Goal: Task Accomplishment & Management: Use online tool/utility

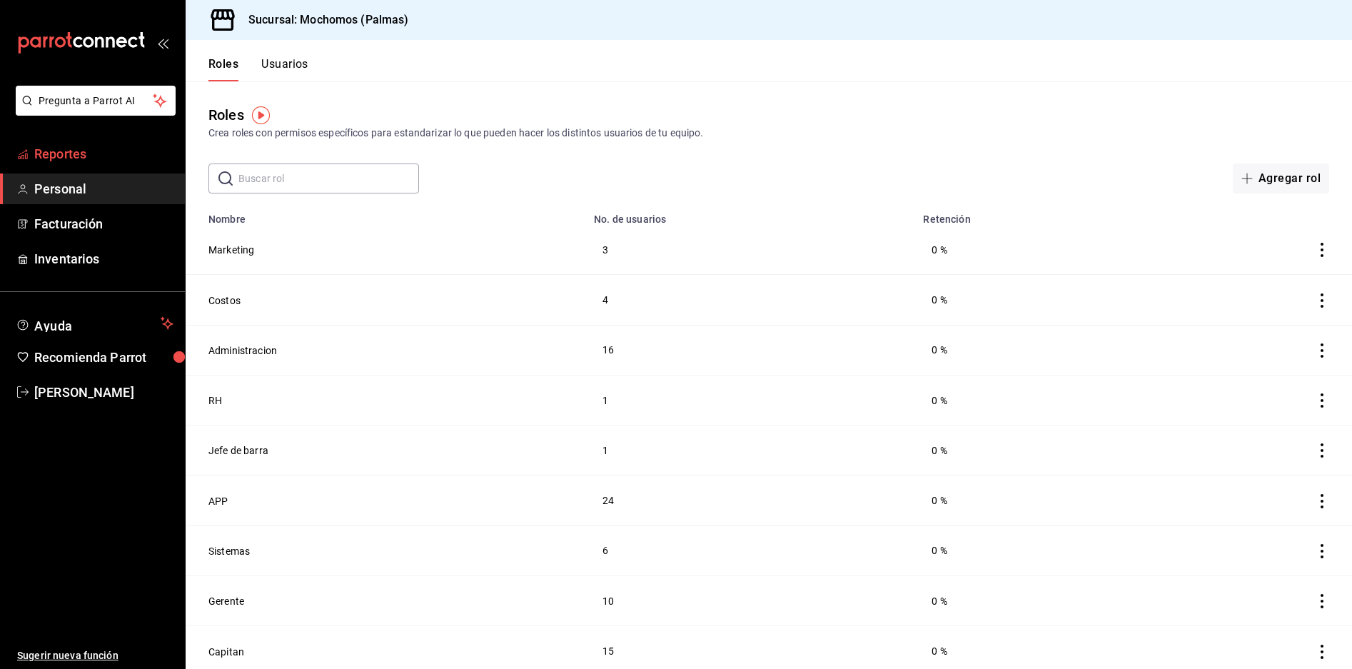
click at [74, 153] on span "Reportes" at bounding box center [103, 153] width 139 height 19
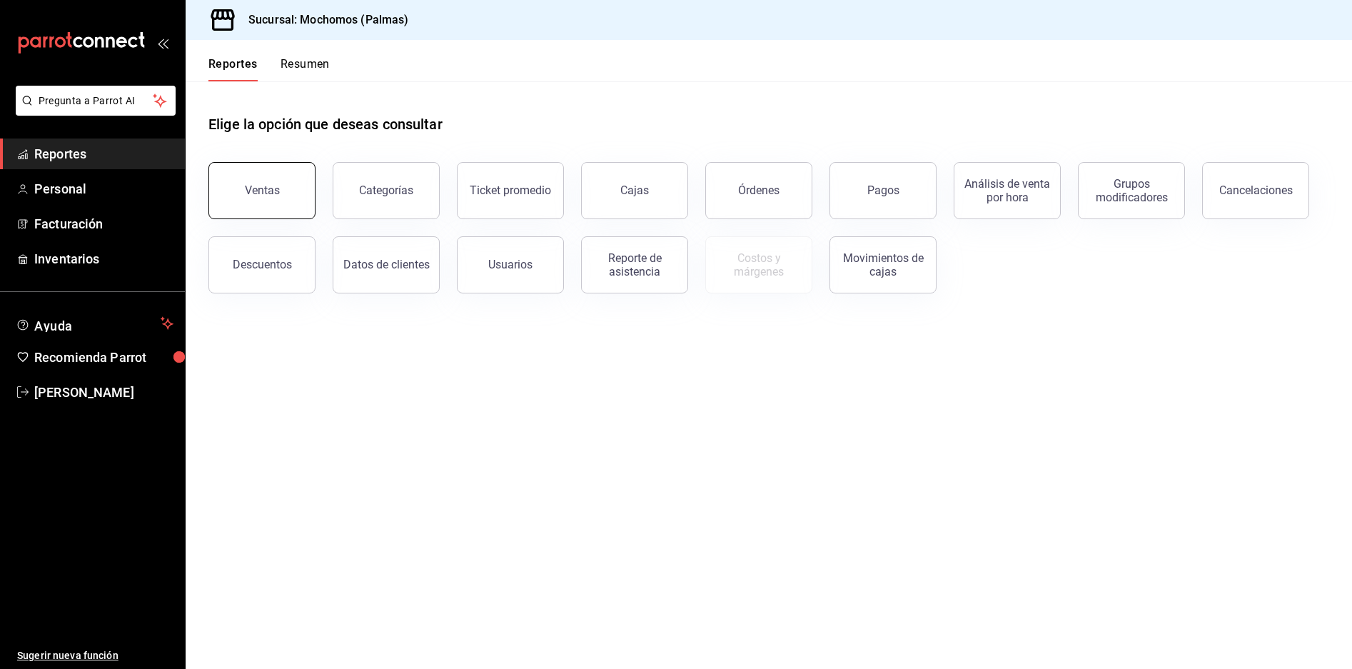
click at [273, 190] on div "Ventas" at bounding box center [262, 190] width 35 height 14
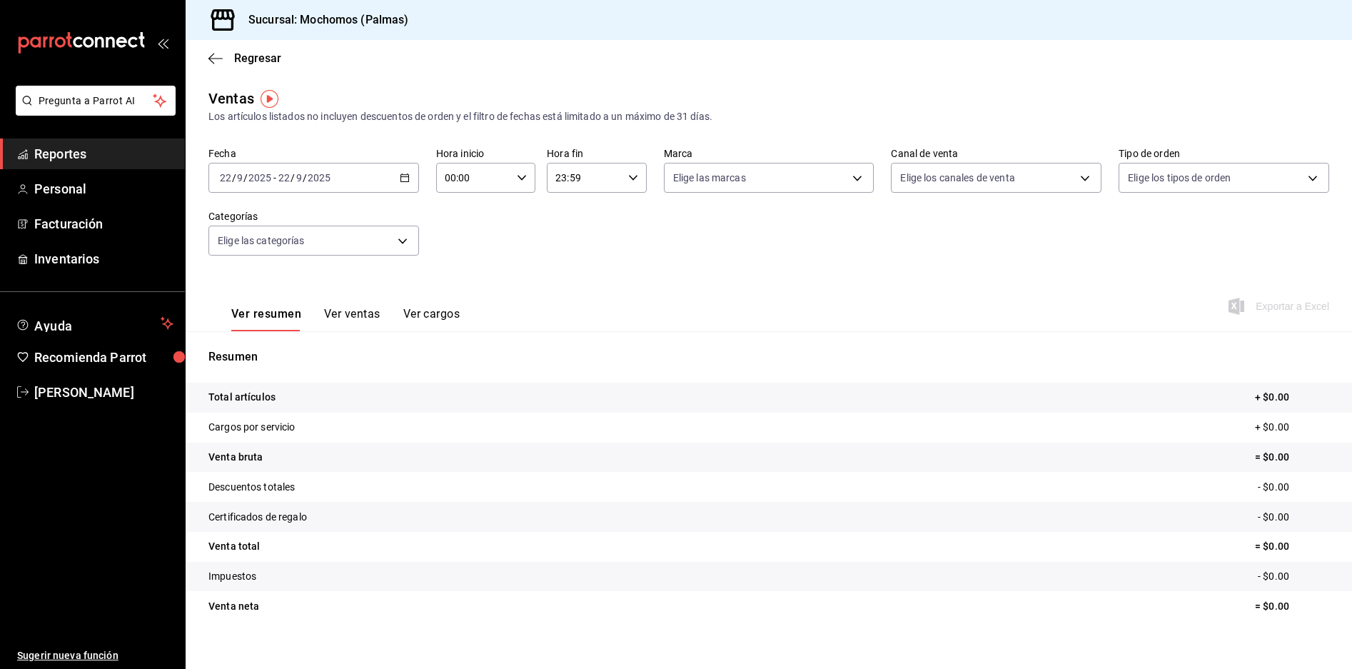
click at [403, 181] on \(Stroke\) "button" at bounding box center [404, 178] width 9 height 8
click at [268, 353] on span "Rango de fechas" at bounding box center [276, 349] width 111 height 15
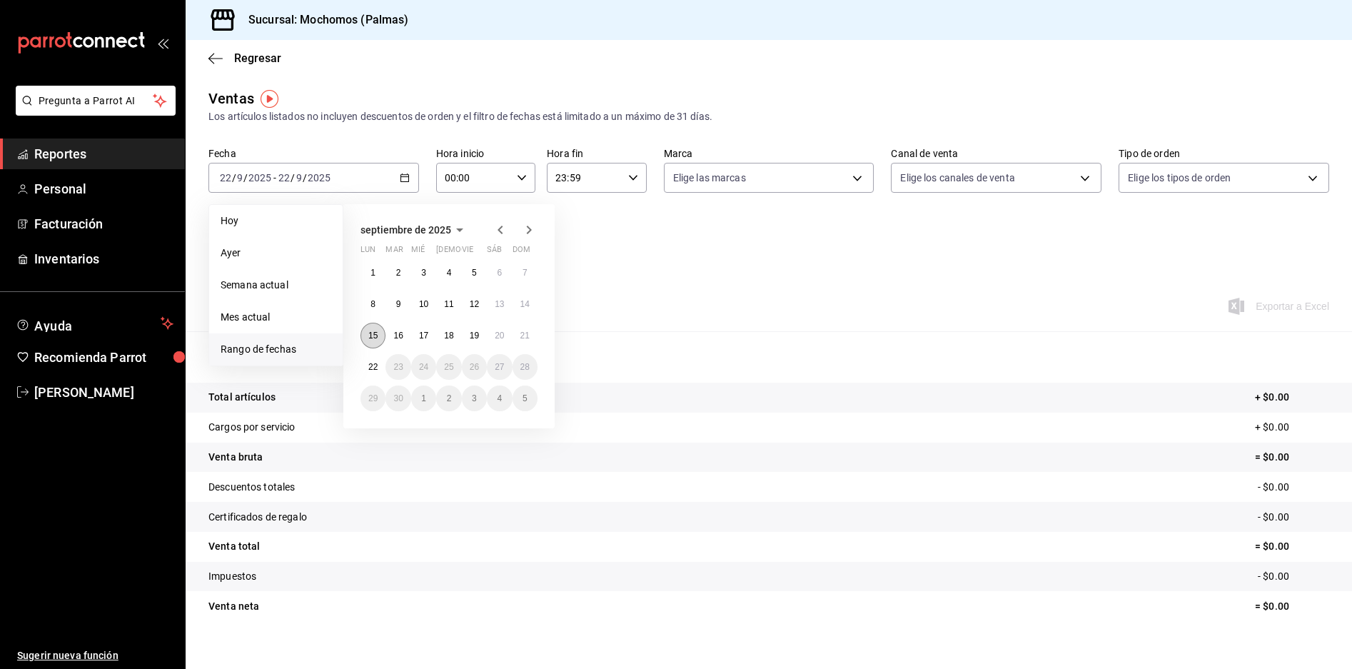
click at [371, 339] on abbr "15" at bounding box center [372, 336] width 9 height 10
click at [373, 368] on abbr "22" at bounding box center [372, 367] width 9 height 10
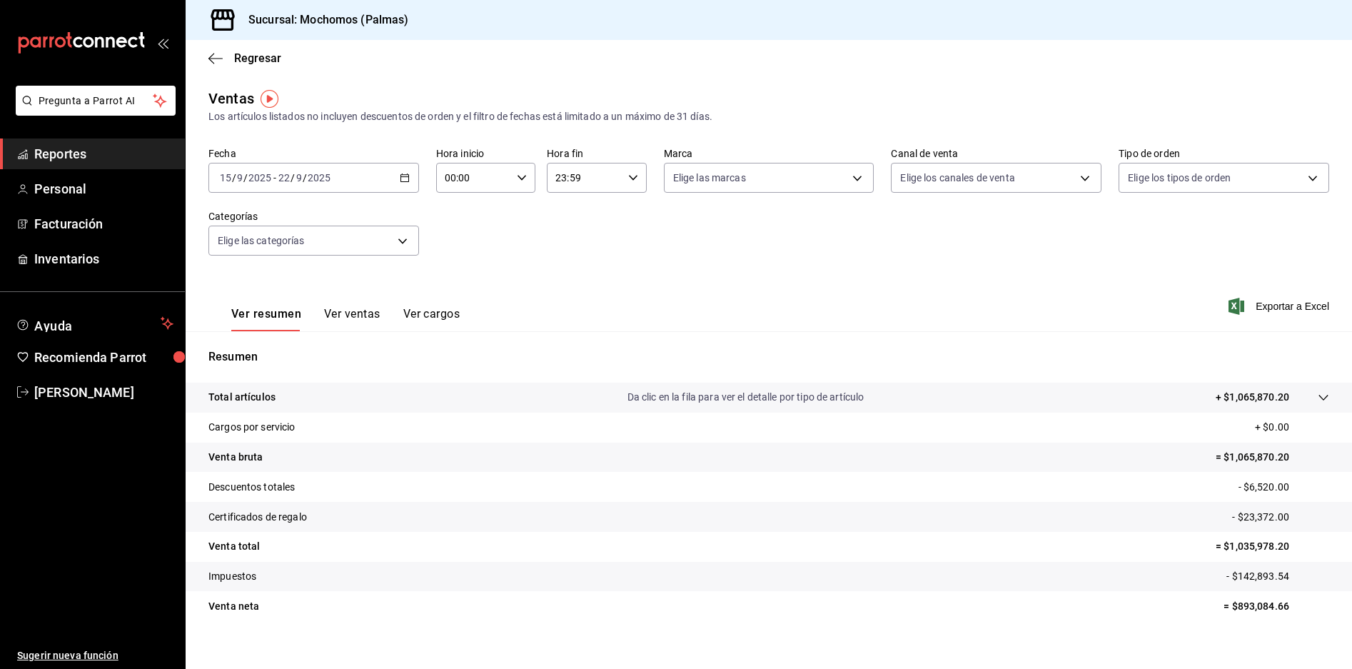
click at [520, 177] on icon "button" at bounding box center [522, 178] width 10 height 10
click at [451, 305] on button "03" at bounding box center [459, 317] width 44 height 29
type input "03:00"
click at [451, 305] on span "05" at bounding box center [458, 299] width 26 height 11
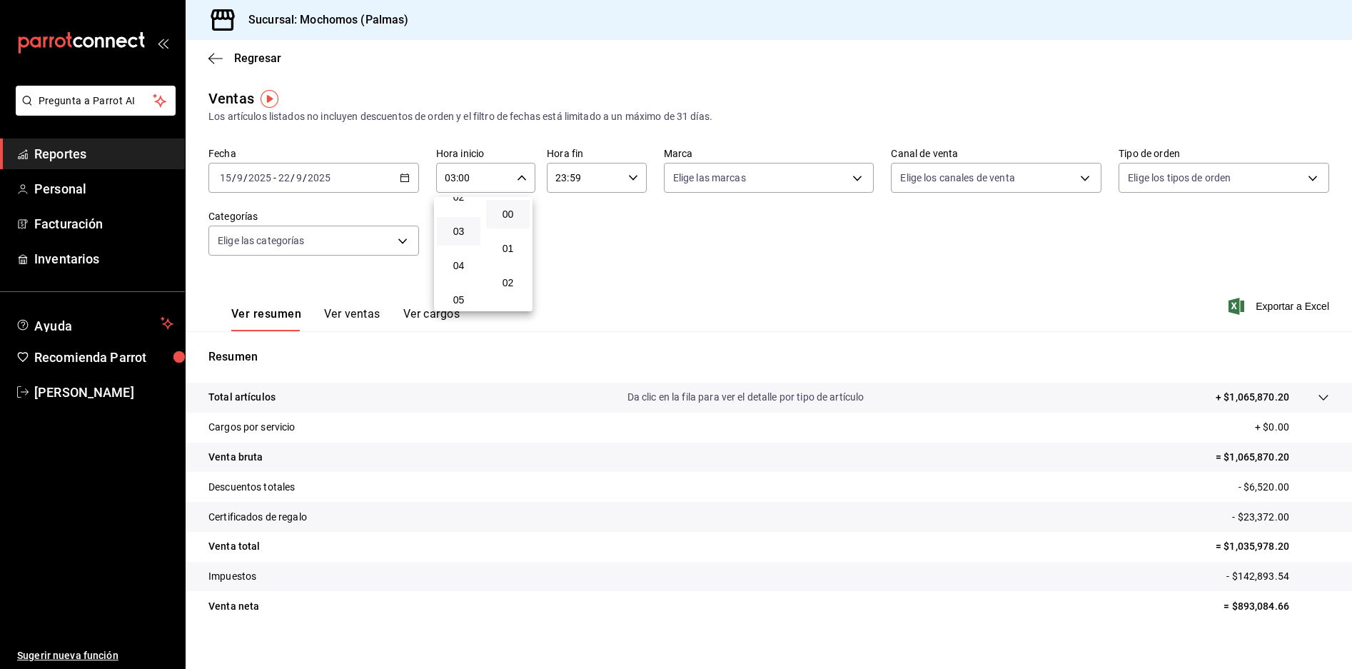
type input "05:00"
click at [631, 179] on div at bounding box center [676, 334] width 1352 height 669
click at [631, 179] on icon "button" at bounding box center [633, 178] width 10 height 10
click at [565, 204] on button "20" at bounding box center [569, 191] width 44 height 29
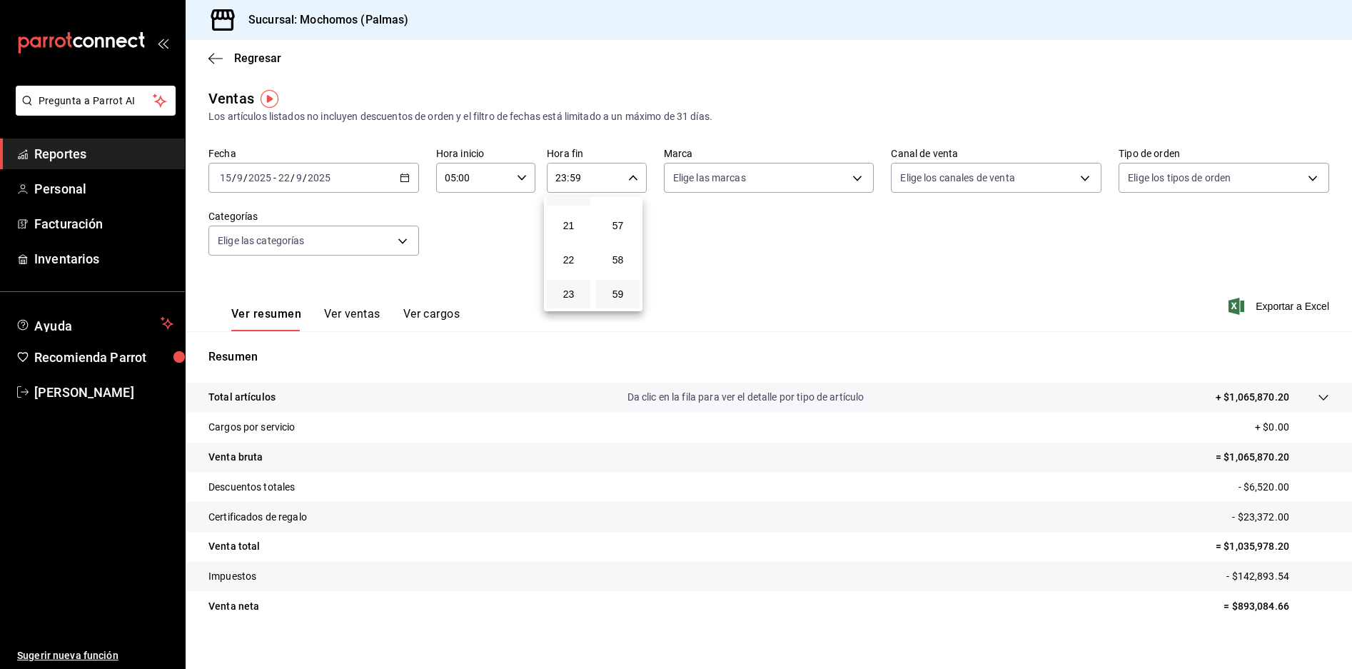
type input "20:59"
click at [571, 226] on button "05" at bounding box center [569, 220] width 44 height 29
click at [614, 203] on button "56" at bounding box center [618, 191] width 44 height 29
type input "05:56"
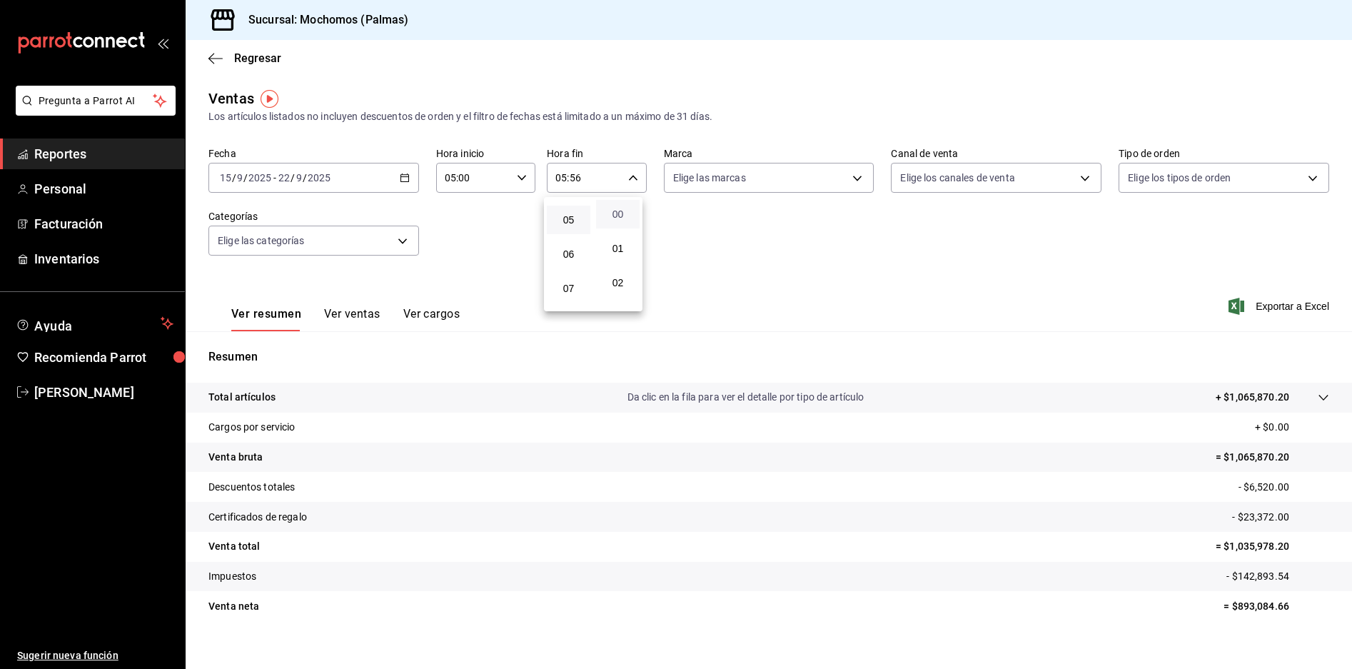
click at [614, 209] on span "00" at bounding box center [618, 213] width 26 height 11
type input "05:00"
click at [1264, 308] on div at bounding box center [676, 334] width 1352 height 669
click at [1260, 306] on span "Exportar a Excel" at bounding box center [1280, 306] width 98 height 17
